Goal: Navigation & Orientation: Find specific page/section

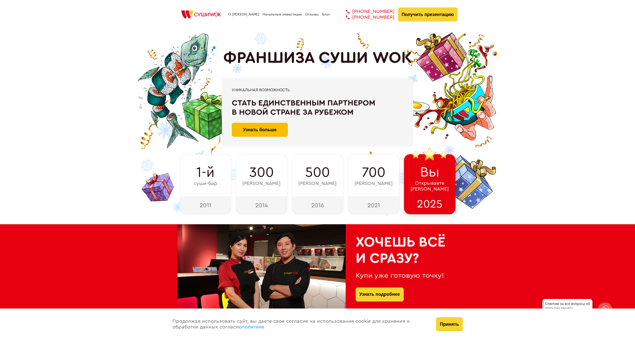
click at [248, 133] on button "Узнать больше" at bounding box center [260, 130] width 56 height 14
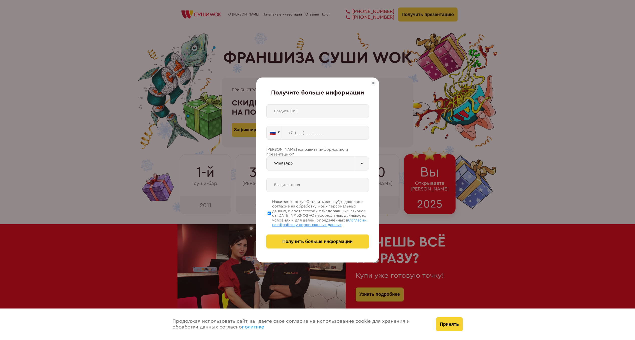
click at [373, 81] on div at bounding box center [373, 83] width 6 height 6
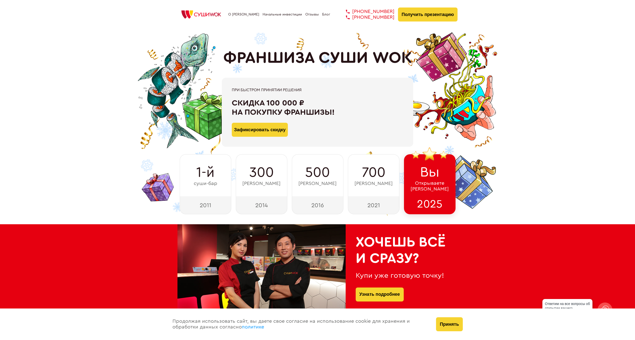
click at [327, 17] on link "Блог" at bounding box center [326, 15] width 8 height 4
click at [323, 14] on link "Блог" at bounding box center [326, 15] width 8 height 4
click at [185, 14] on img at bounding box center [201, 14] width 48 height 11
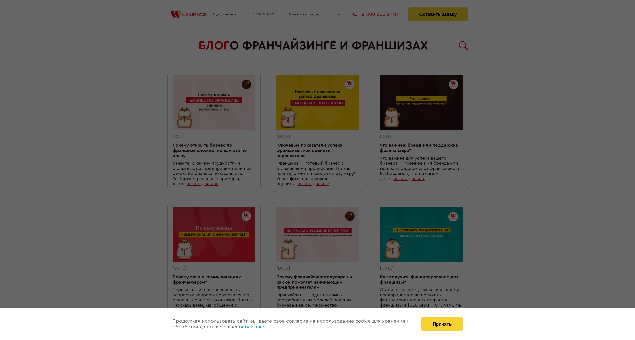
click at [313, 18] on div at bounding box center [317, 170] width 635 height 340
